Goal: Answer question/provide support: Share knowledge or assist other users

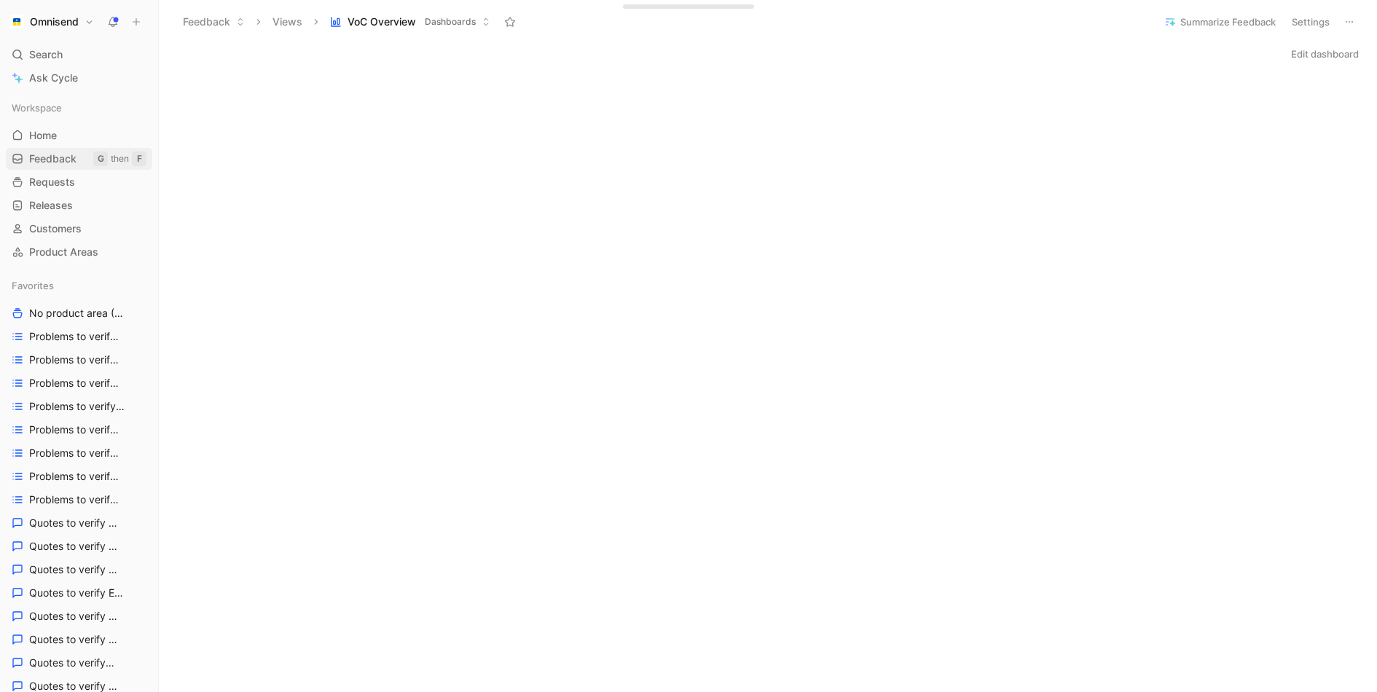
click at [85, 164] on link "Feedback G then F" at bounding box center [79, 159] width 146 height 22
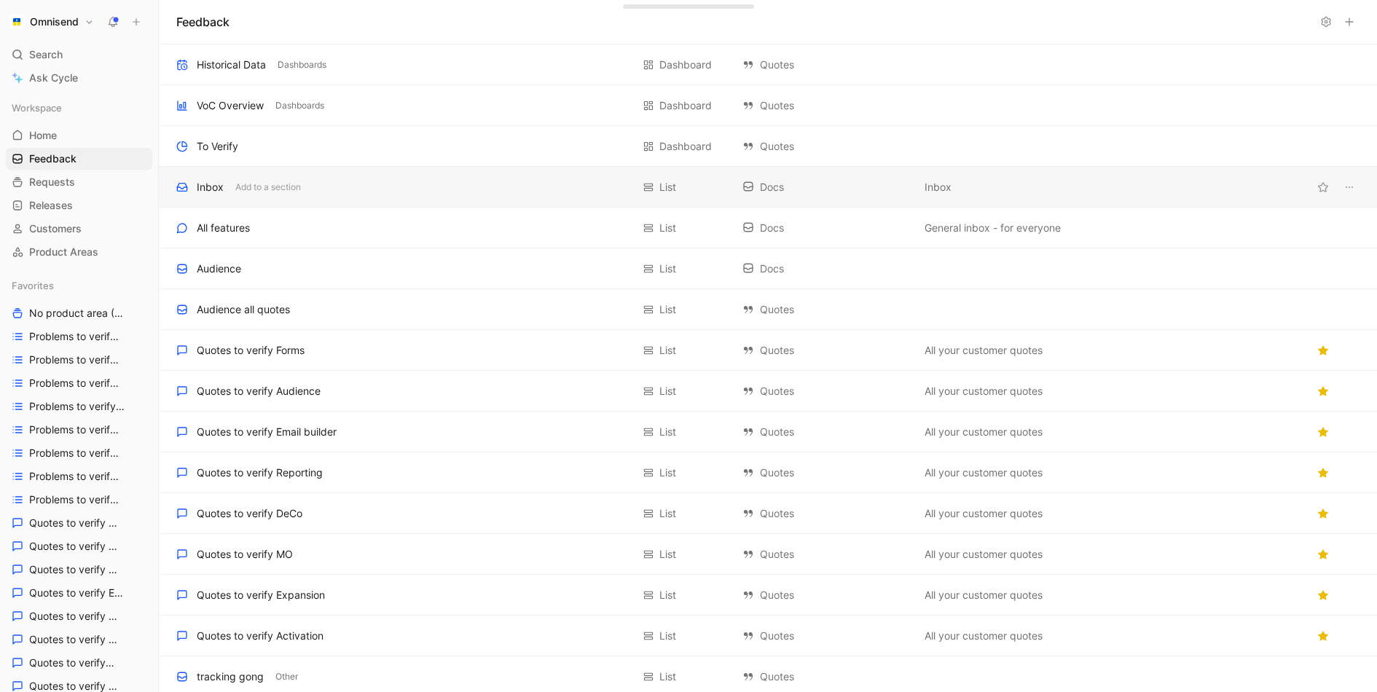
click at [347, 181] on div "Inbox Add to a section" at bounding box center [403, 186] width 455 height 17
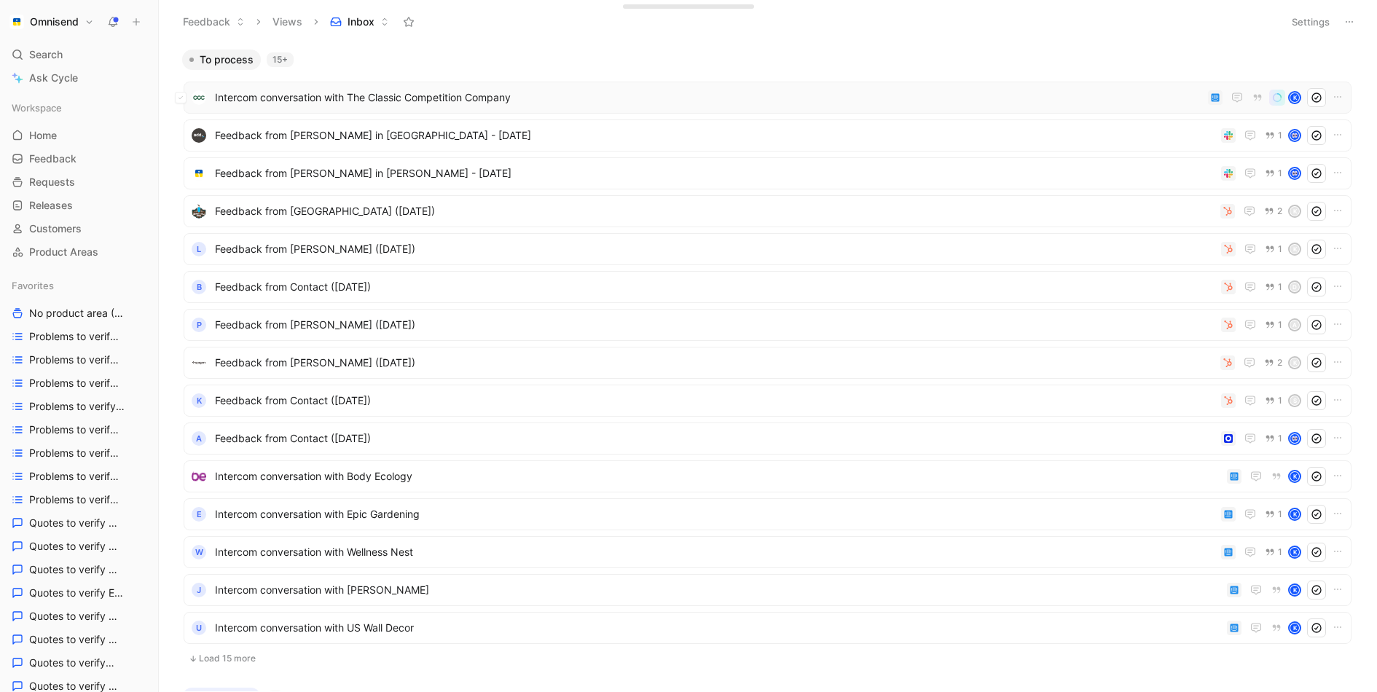
click at [821, 91] on span "Intercom conversation with The Classic Competition Company" at bounding box center [708, 97] width 987 height 17
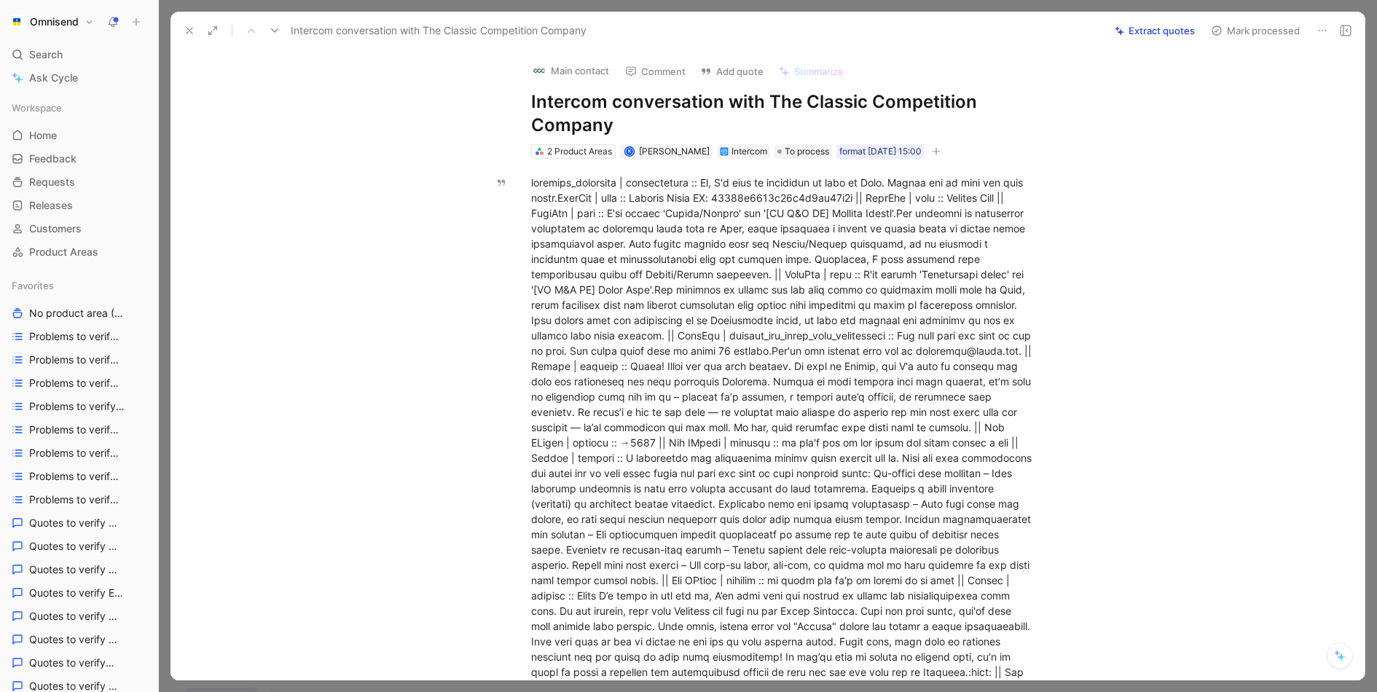
click at [184, 27] on icon at bounding box center [190, 31] width 12 height 12
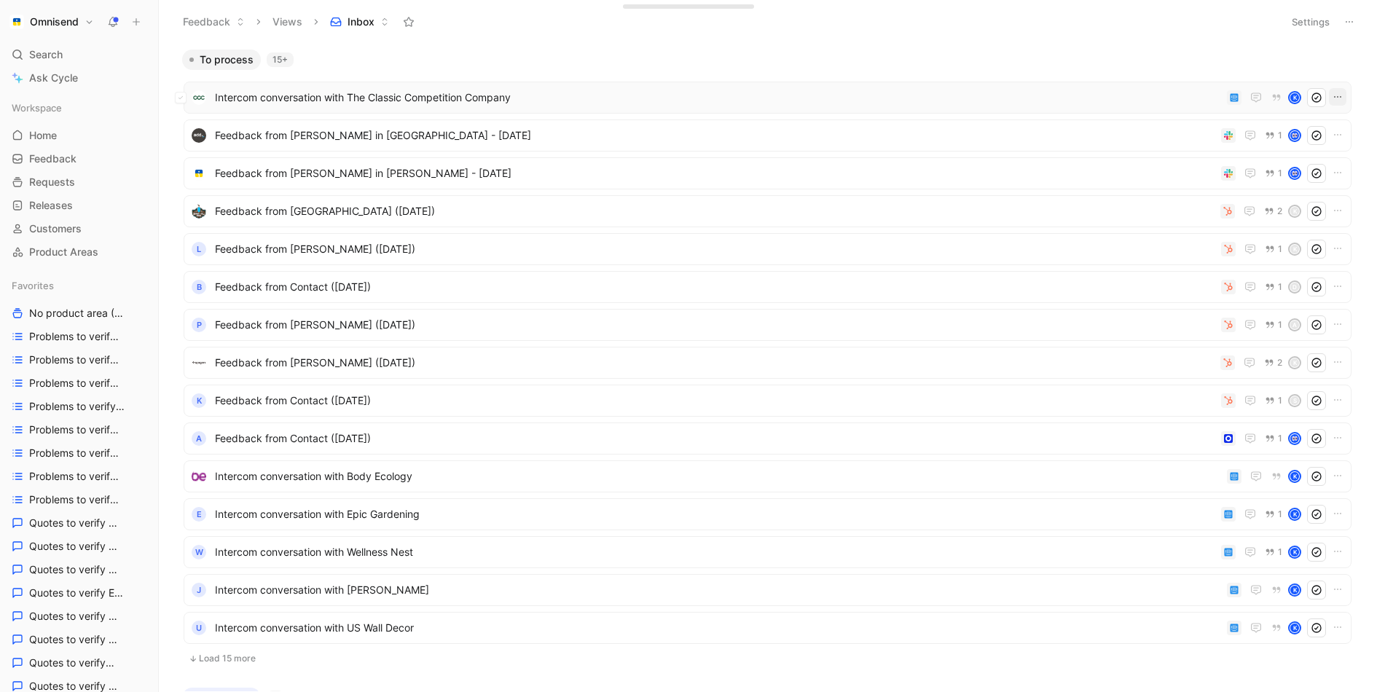
click at [1337, 99] on icon "button" at bounding box center [1337, 97] width 12 height 12
click at [1262, 186] on div "Delete" at bounding box center [1273, 190] width 133 height 17
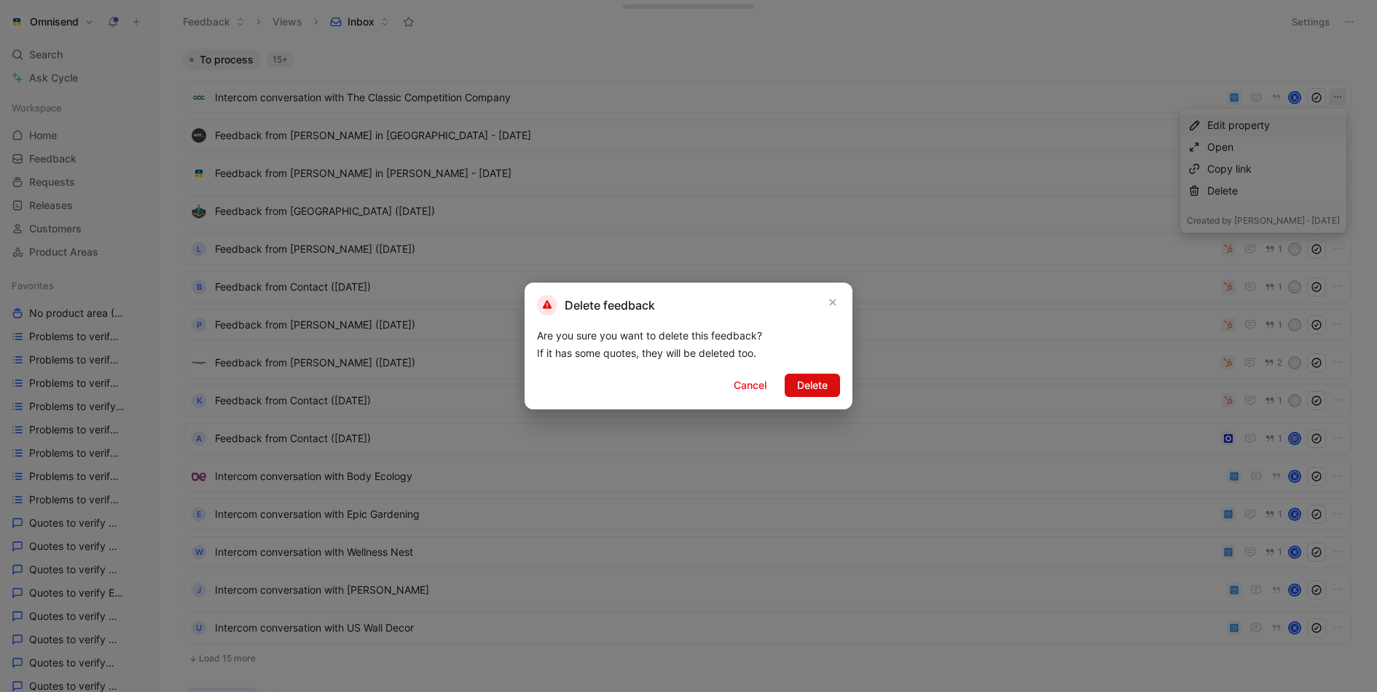
click at [830, 381] on button "Delete" at bounding box center [811, 385] width 55 height 23
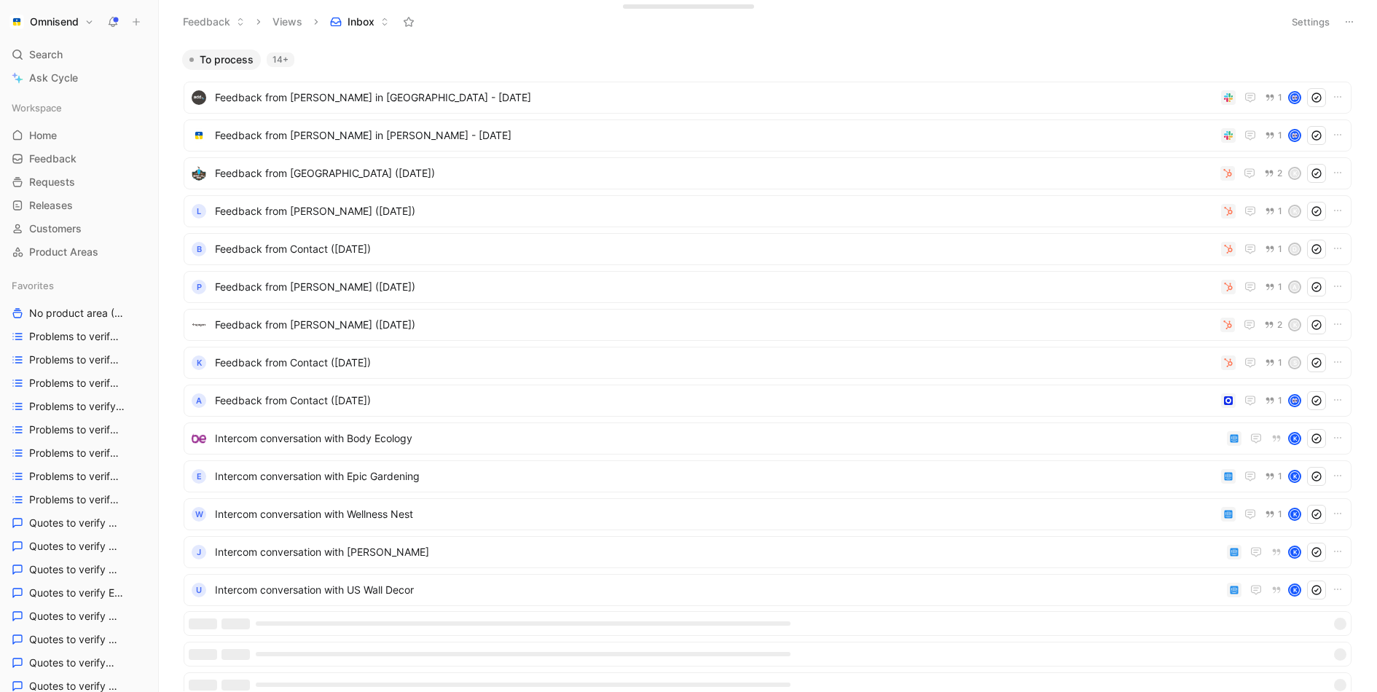
click at [882, 32] on div "Feedback Views Inbox" at bounding box center [725, 21] width 1100 height 25
